Goal: Check status: Check status

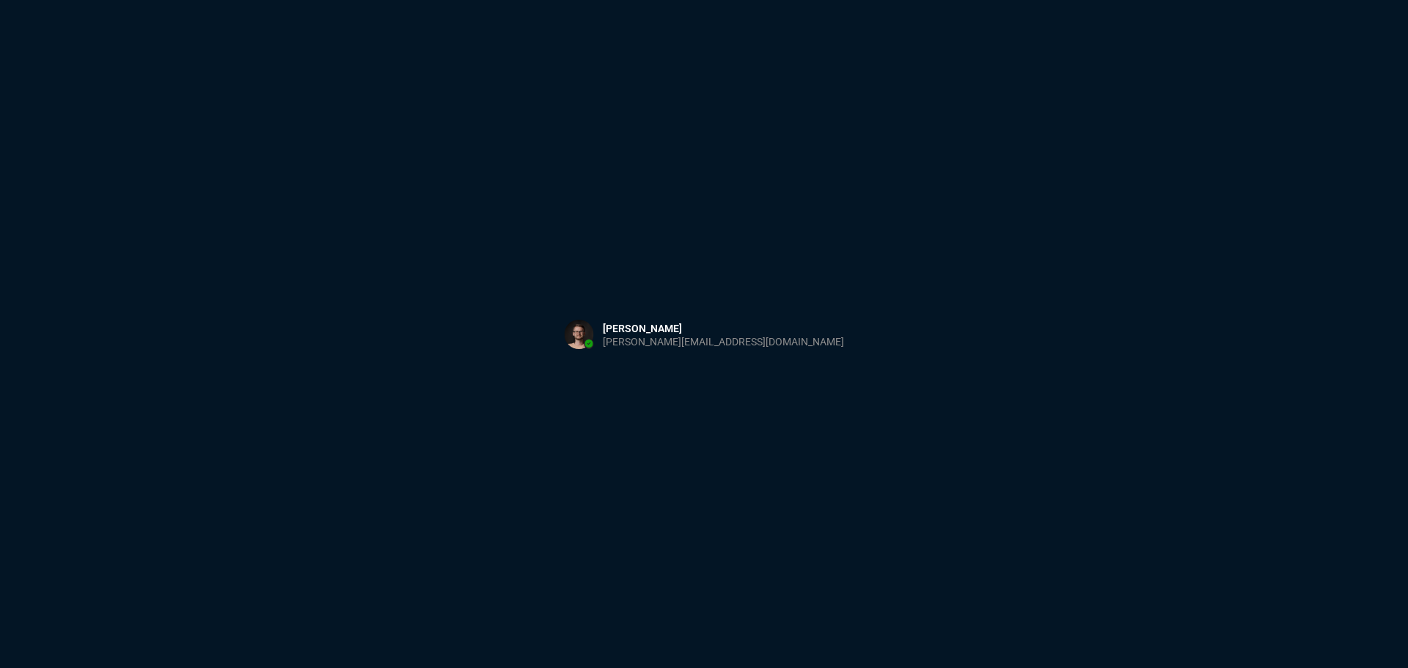
click at [451, 177] on div "Sign in with Microsoft" at bounding box center [704, 334] width 1408 height 668
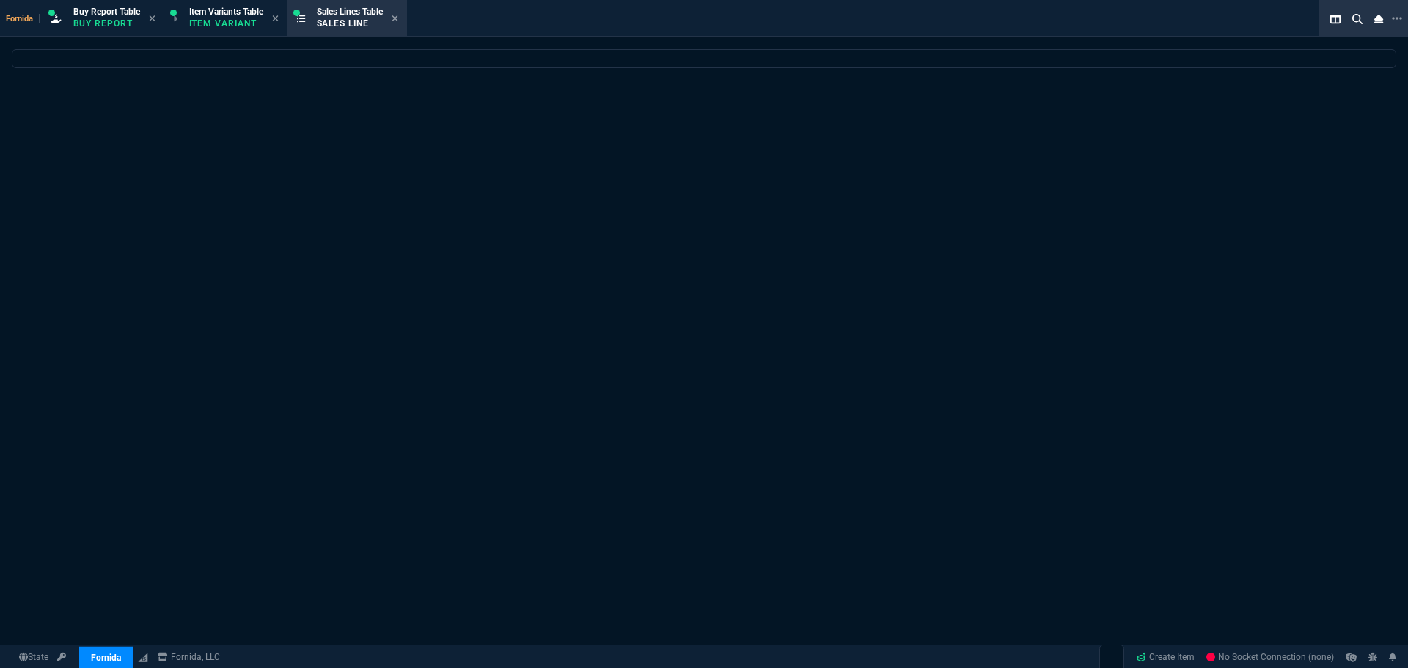
drag, startPoint x: 0, startPoint y: 0, endPoint x: 674, endPoint y: 481, distance: 828.4
click at [571, 260] on div at bounding box center [704, 407] width 1408 height 717
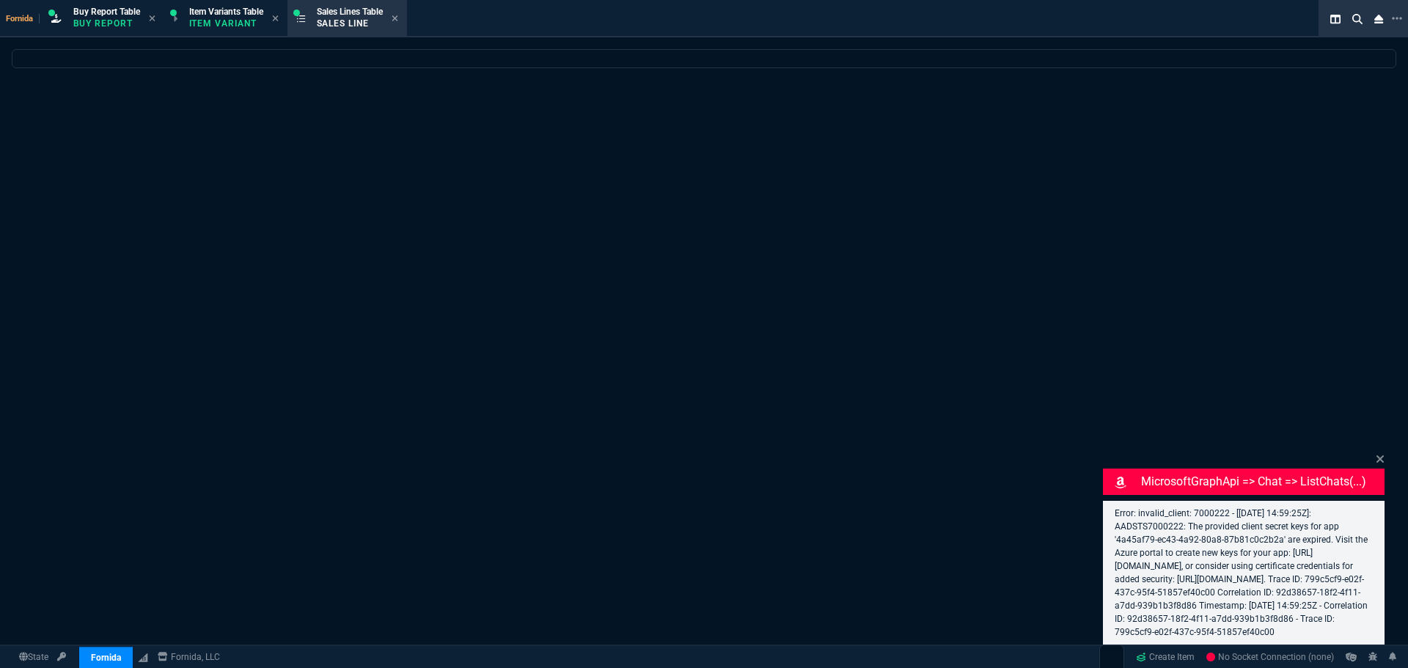
select select "1: BROV"
select select
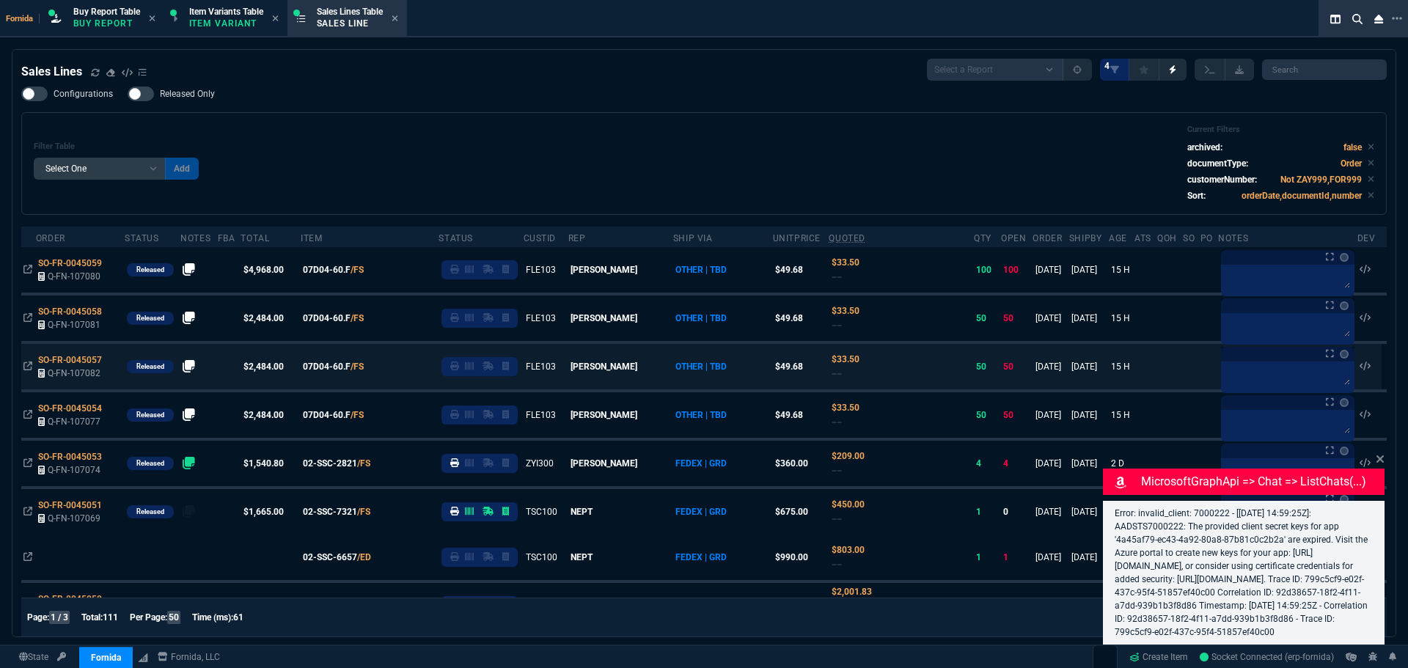
click at [239, 148] on div "Filter Table Select One Add Filter () Age () ATS () Cond (itemVariantCode) Cust…" at bounding box center [704, 164] width 1340 height 78
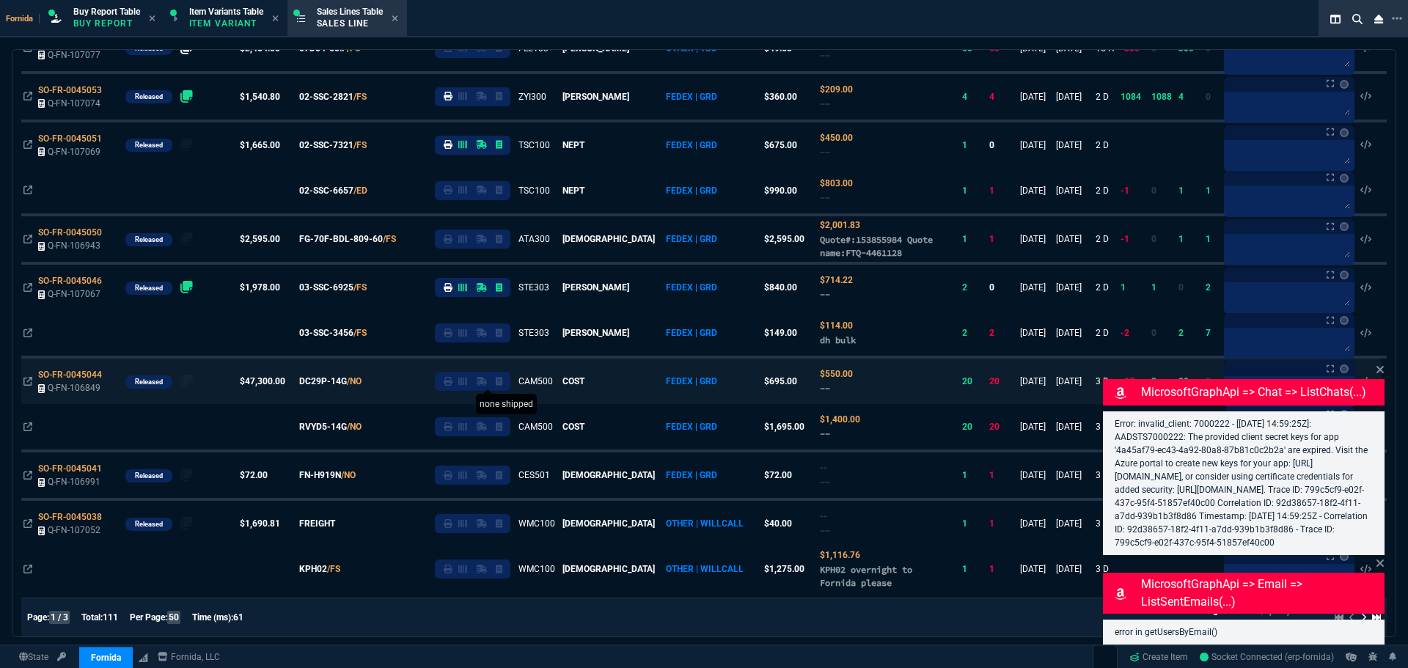
scroll to position [660, 0]
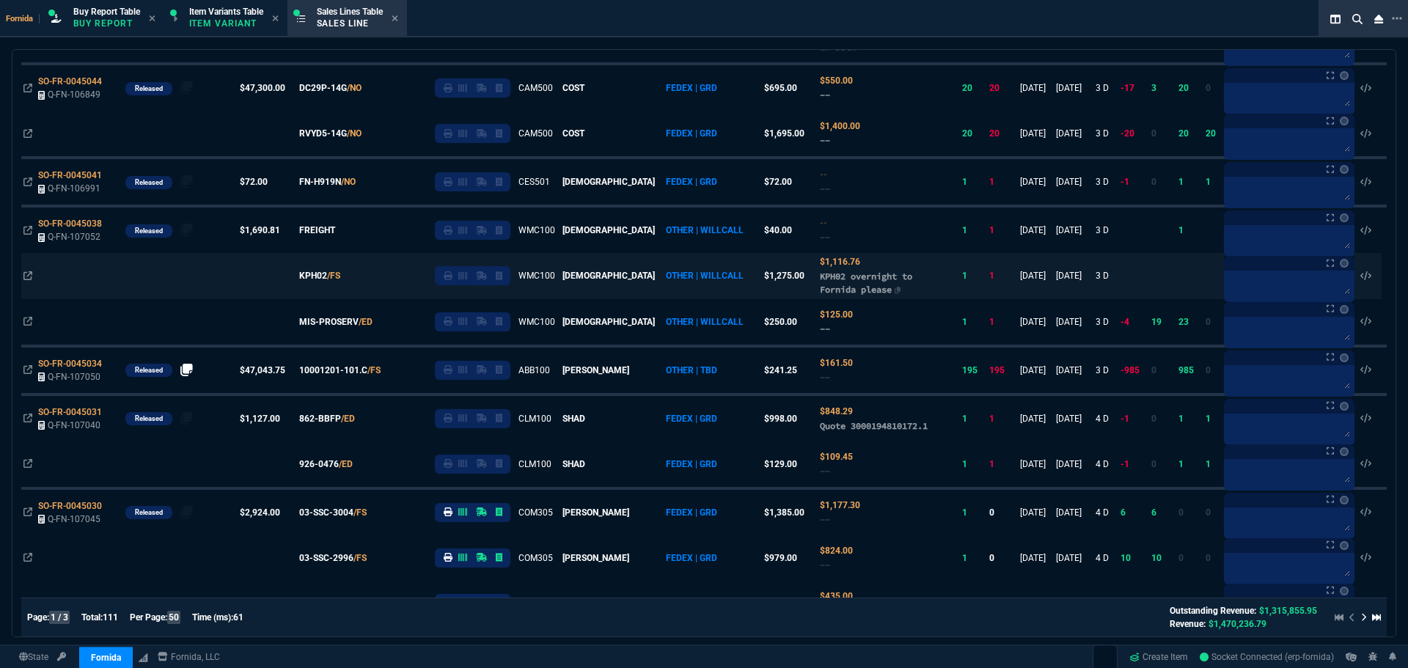
click at [820, 276] on span "KPH02 overnight to Fornida please" at bounding box center [866, 283] width 92 height 24
copy span "KPH02"
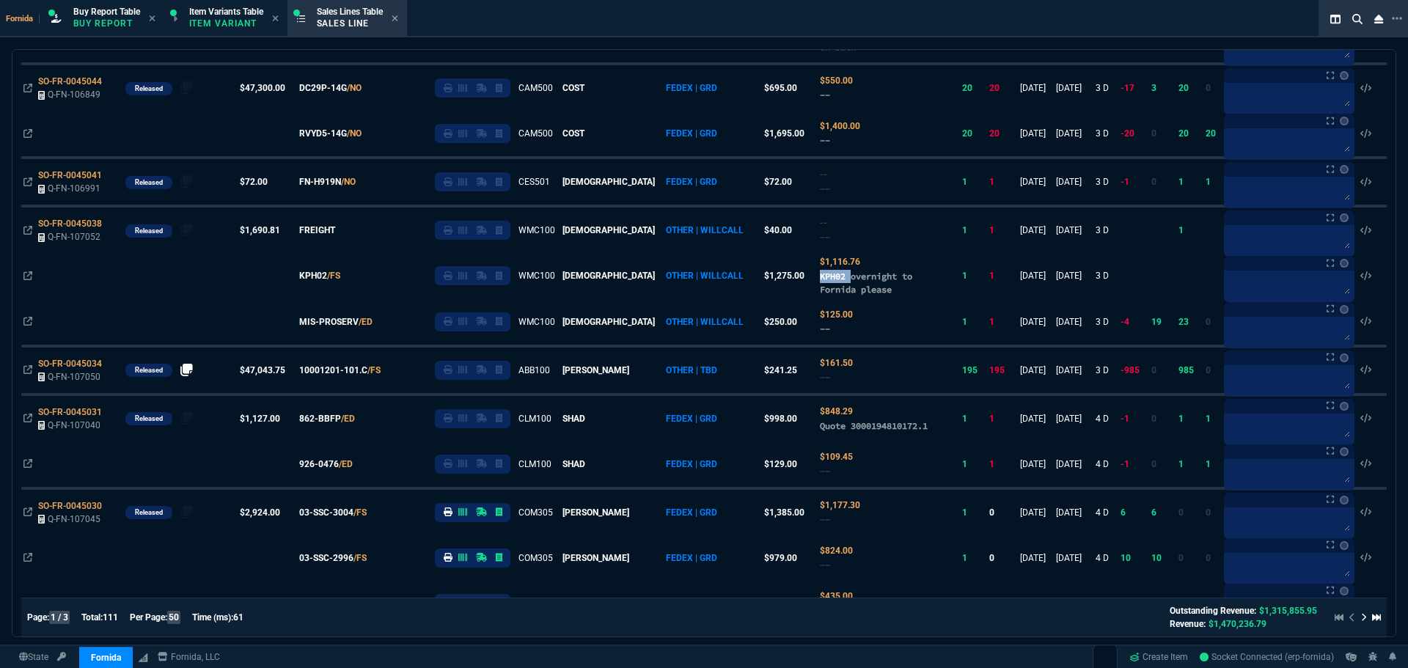
click at [116, 225] on div "SO-FR-0045038" at bounding box center [79, 223] width 83 height 13
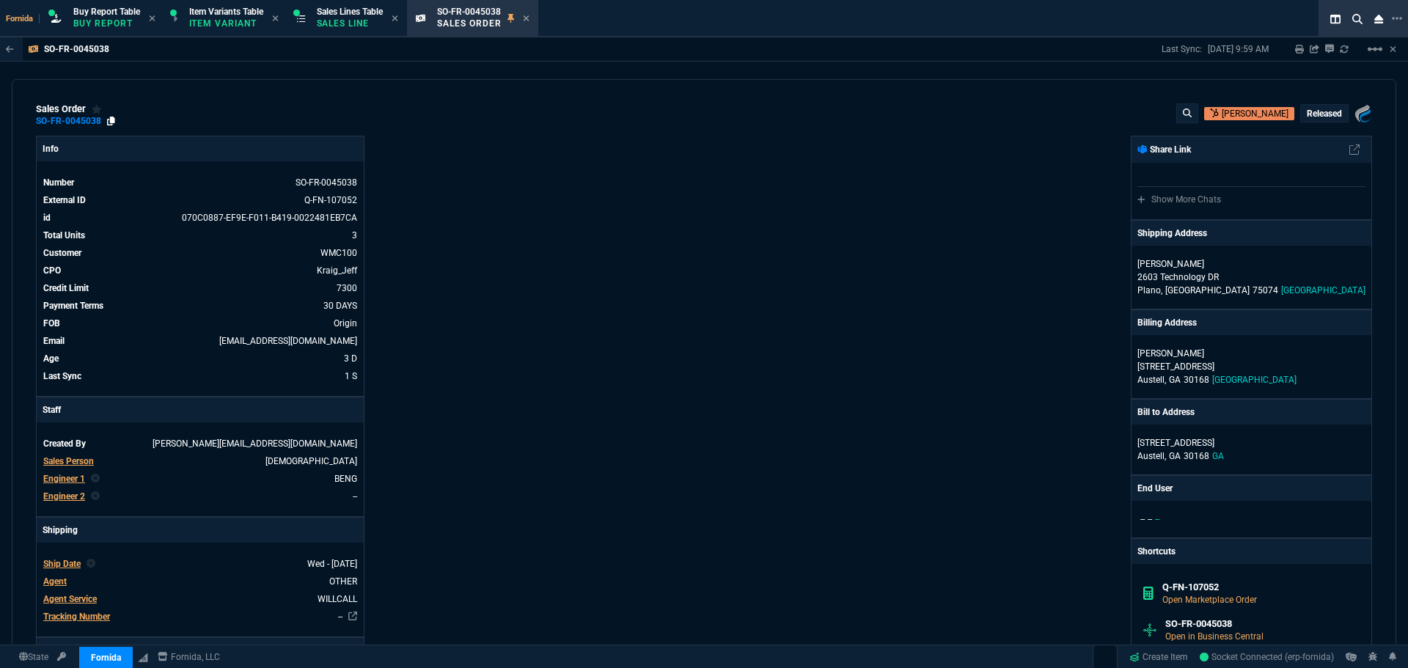
click at [108, 124] on icon at bounding box center [111, 121] width 8 height 9
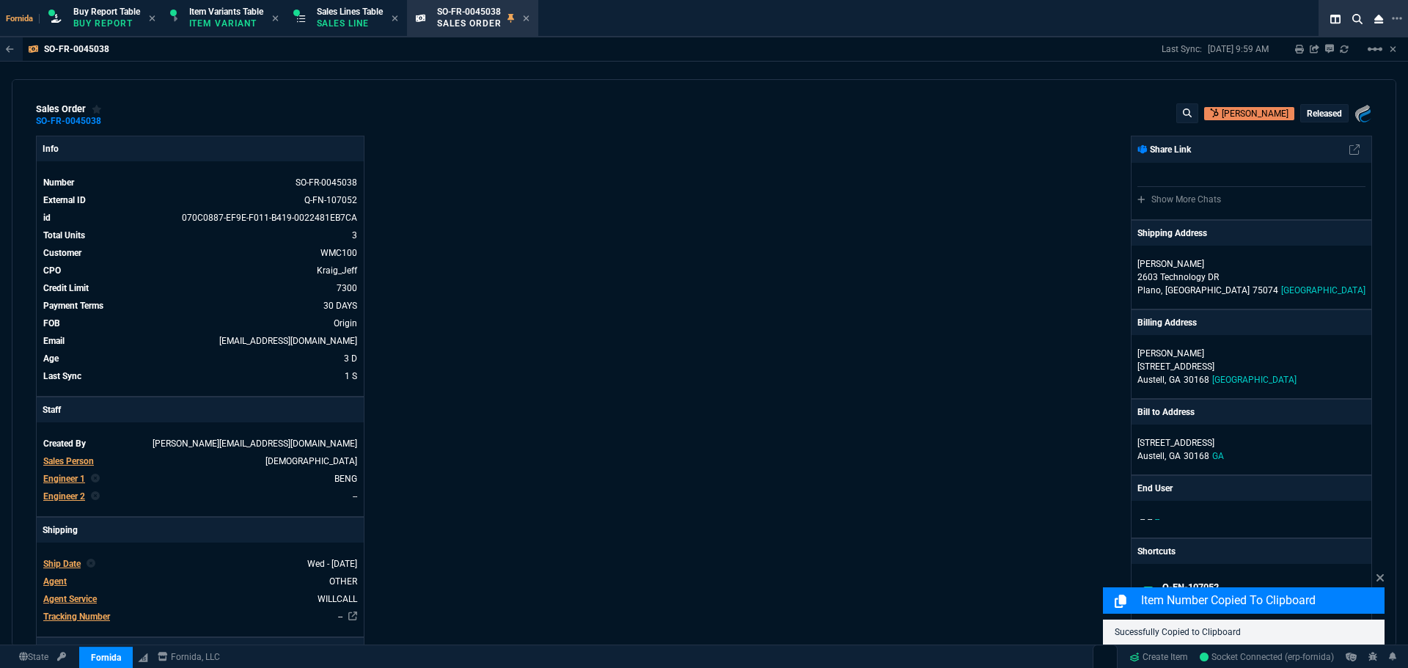
drag, startPoint x: 613, startPoint y: 166, endPoint x: 723, endPoint y: 514, distance: 364.5
click at [611, 166] on div "Info Number SO-FR-0045038 External ID Q-FN-107052 id 070C0887-EF9E-F011-B419-00…" at bounding box center [370, 534] width 668 height 797
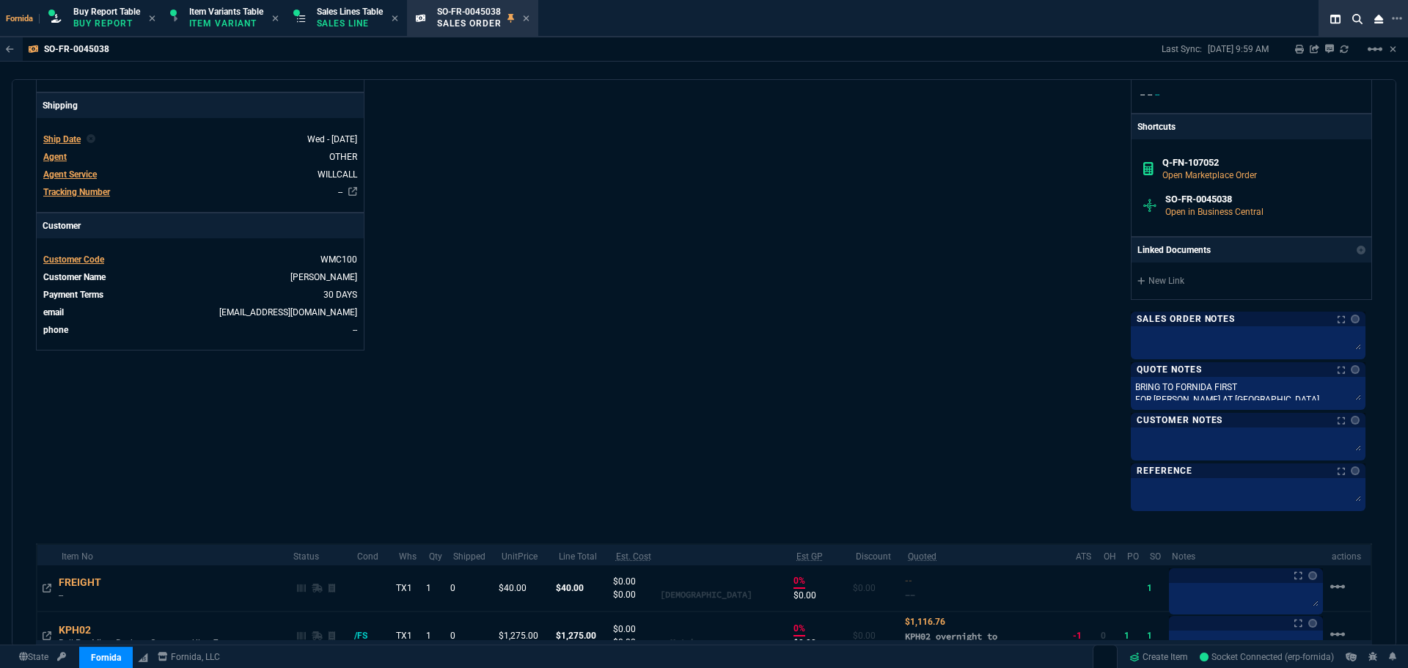
scroll to position [630, 0]
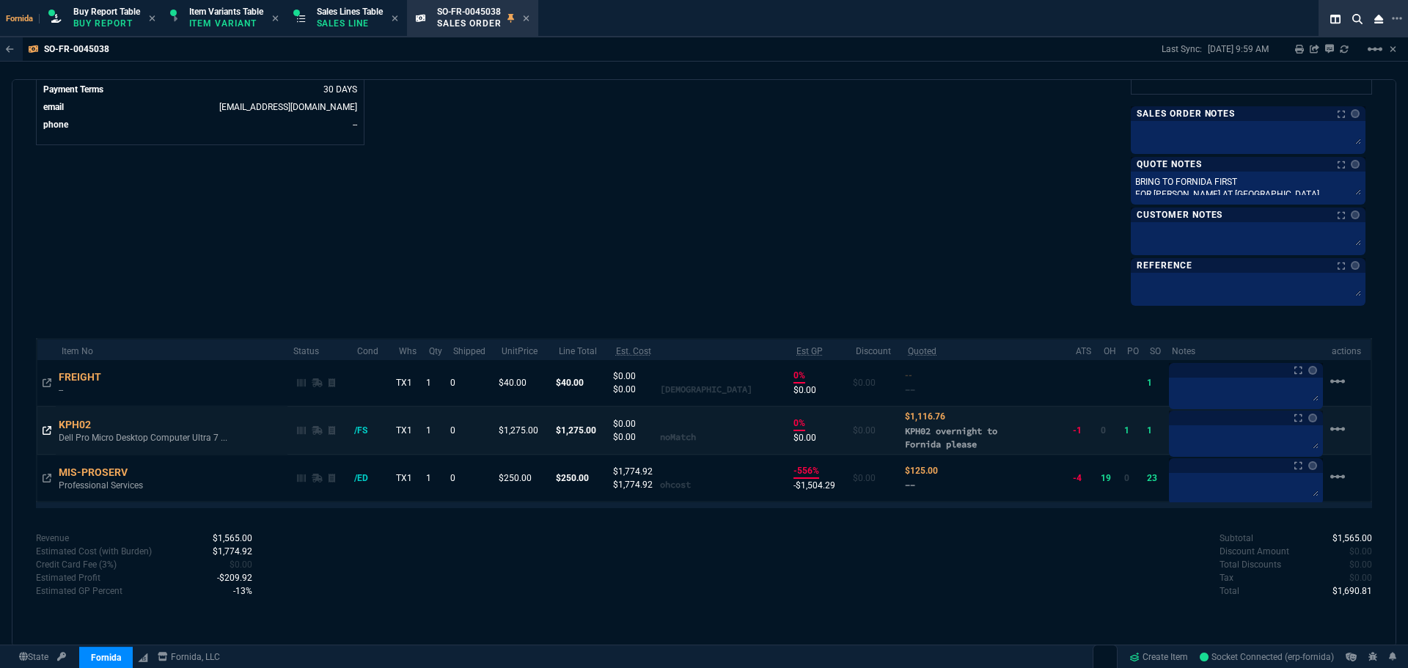
click at [51, 433] on icon at bounding box center [47, 430] width 9 height 9
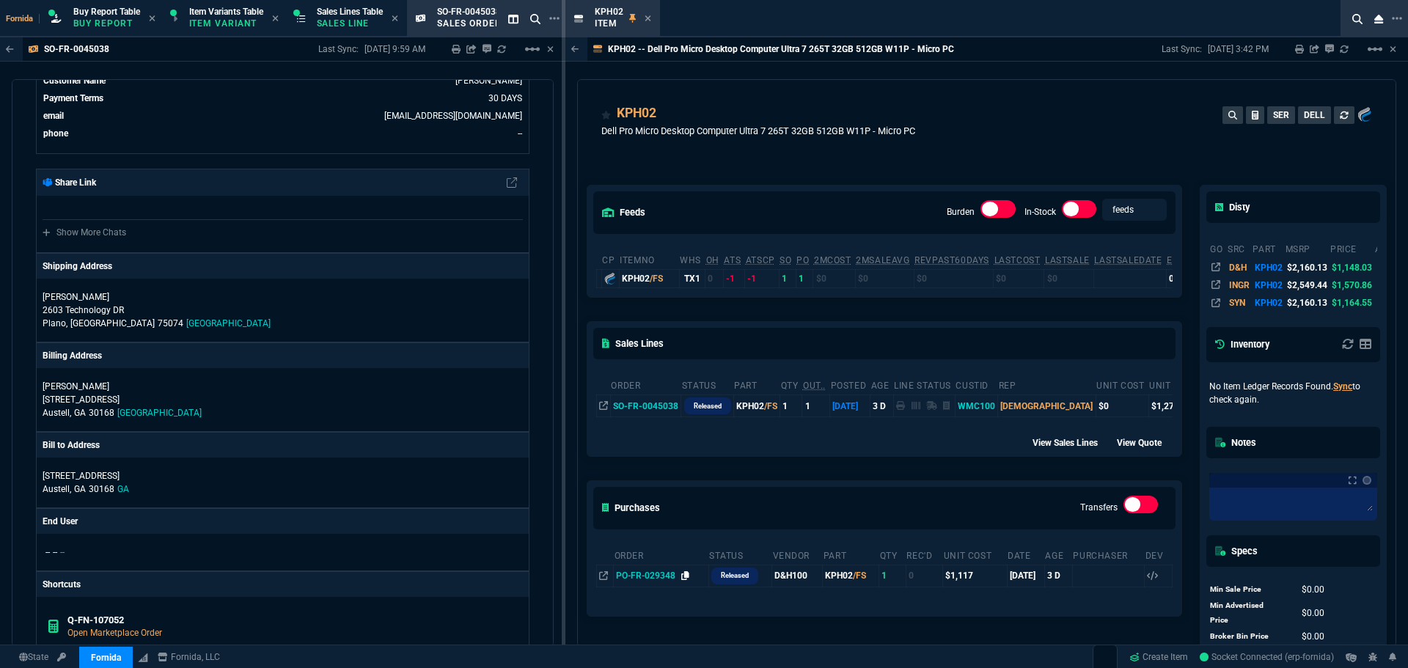
click at [685, 576] on icon at bounding box center [685, 575] width 8 height 9
click at [644, 19] on icon at bounding box center [647, 18] width 7 height 9
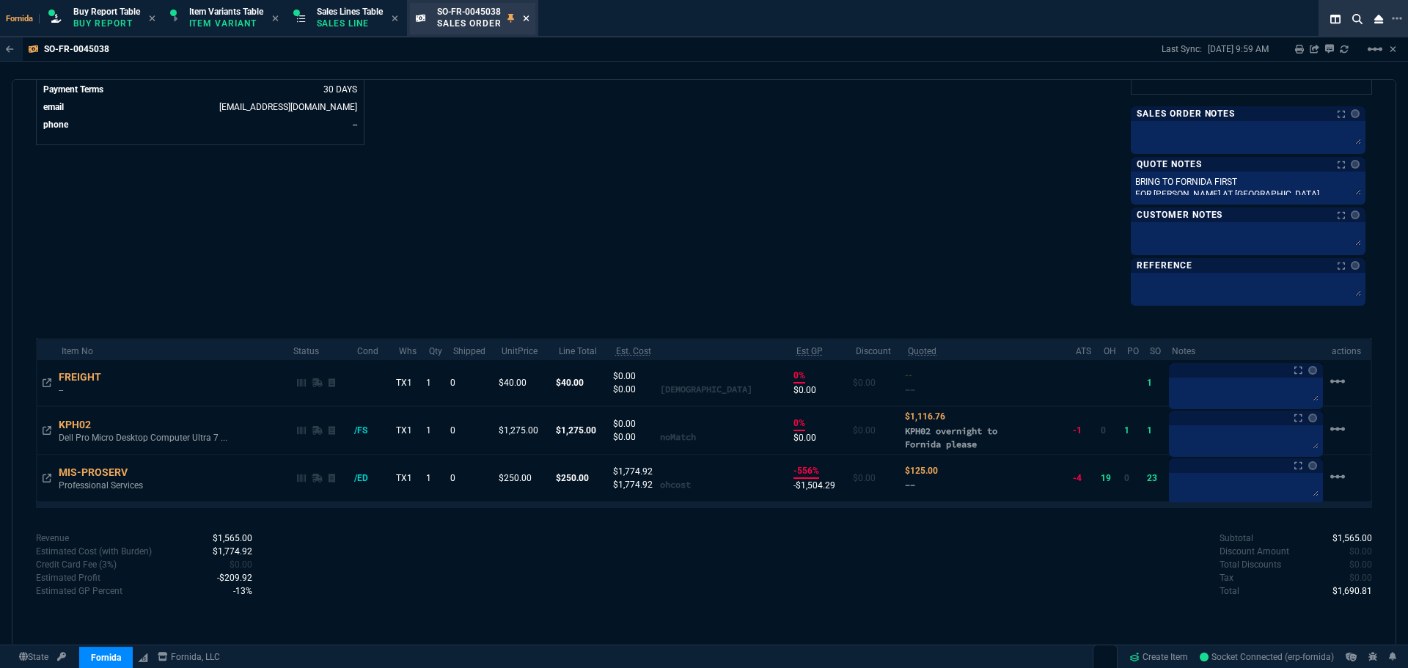
click at [529, 16] on icon at bounding box center [526, 18] width 6 height 6
click at [552, 169] on div "SO-FR-0045038 Last Sync: [DATE] 9:59 AM Sharing SO-FR-0045038 Link Dev Link Sha…" at bounding box center [704, 395] width 1408 height 717
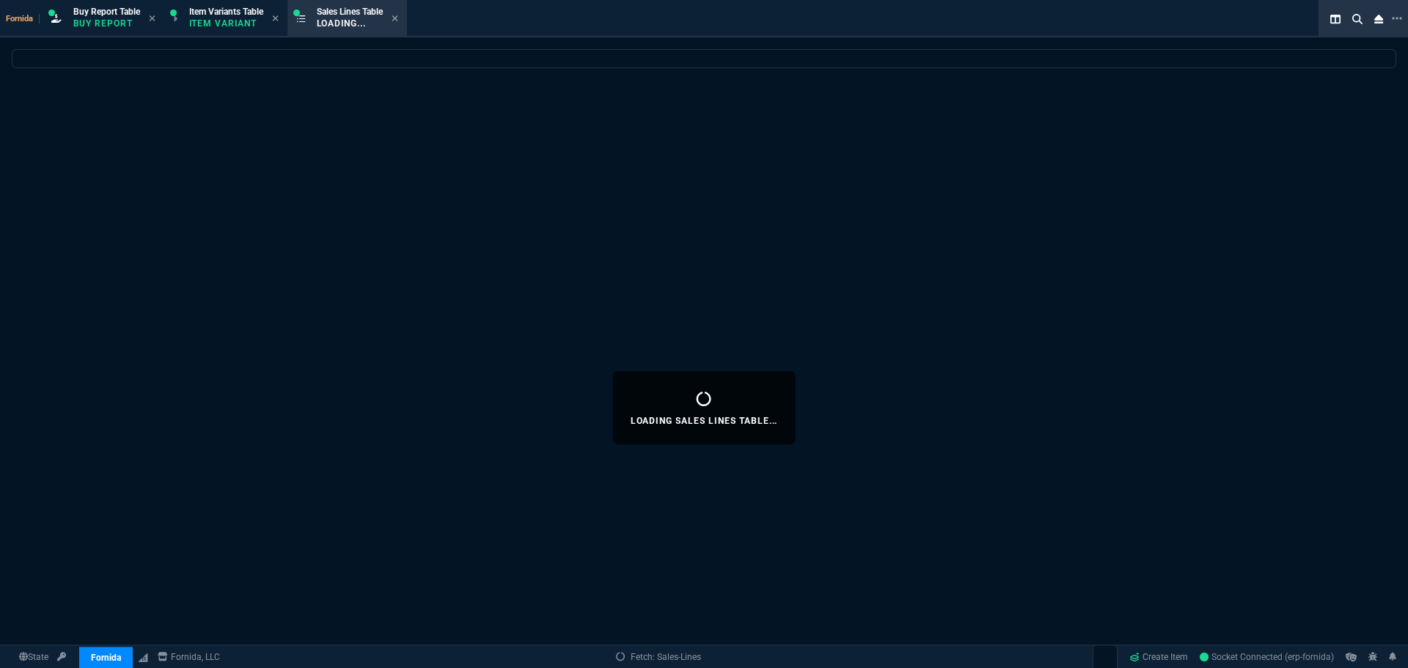
select select
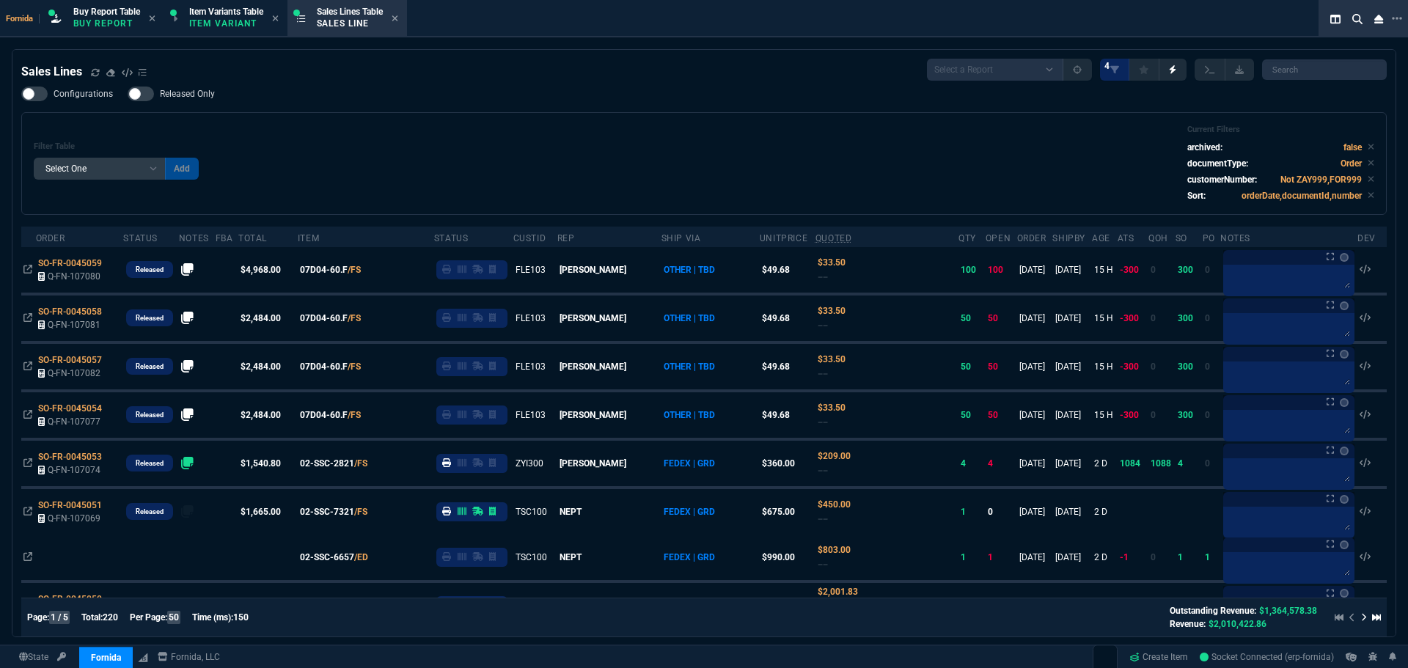
click at [346, 124] on div "Filter Table Select One Add Filter () Age () ATS () Cond (itemVariantCode) Cust…" at bounding box center [703, 163] width 1365 height 103
